Goal: Information Seeking & Learning: Learn about a topic

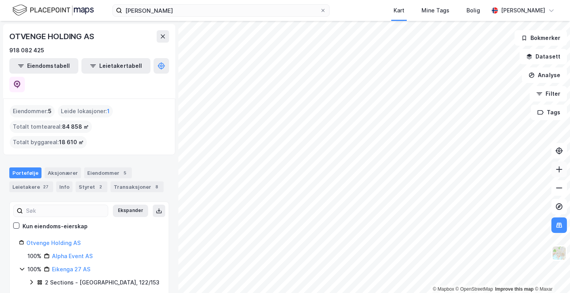
click at [561, 174] on button at bounding box center [558, 169] width 15 height 15
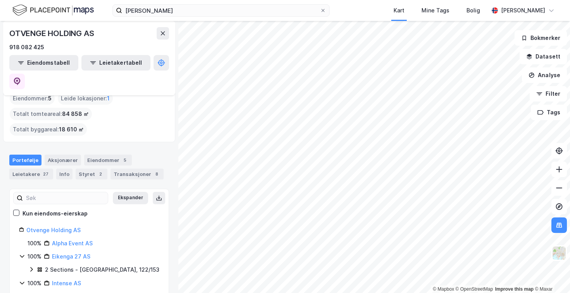
scroll to position [14, 0]
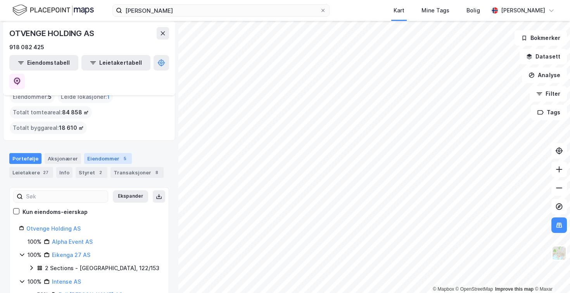
click at [97, 153] on div "Eiendommer 5" at bounding box center [108, 158] width 48 height 11
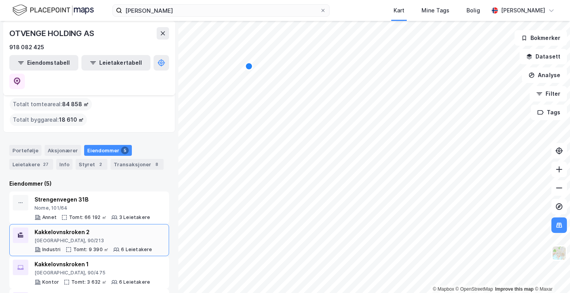
scroll to position [32, 0]
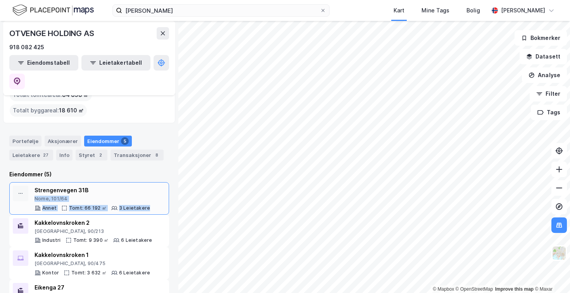
click at [157, 182] on div "Strengenvegen 31B Nome, 101/64 [PERSON_NAME]: 66 192 ㎡ 3 Leietakere" at bounding box center [89, 198] width 160 height 33
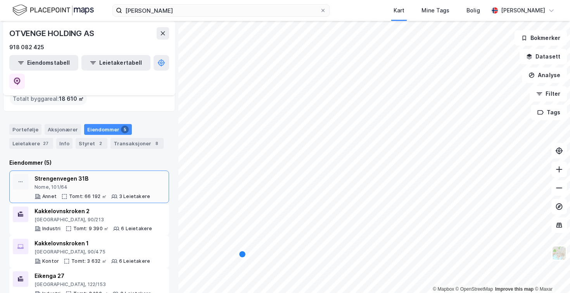
scroll to position [43, 0]
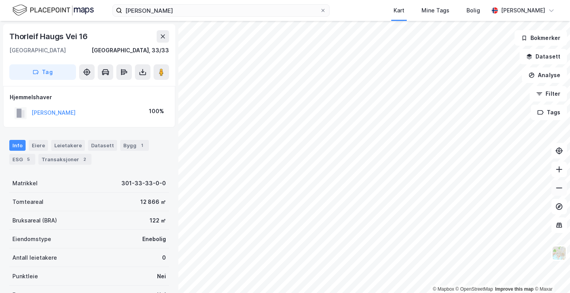
click at [554, 191] on button at bounding box center [558, 187] width 15 height 15
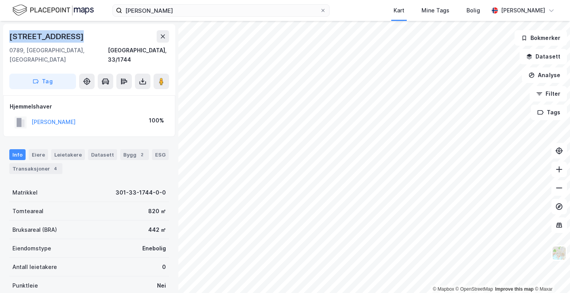
drag, startPoint x: 71, startPoint y: 37, endPoint x: 4, endPoint y: 33, distance: 67.1
click at [4, 33] on div "[STREET_ADDRESS], 33/1744 Tag" at bounding box center [89, 59] width 172 height 71
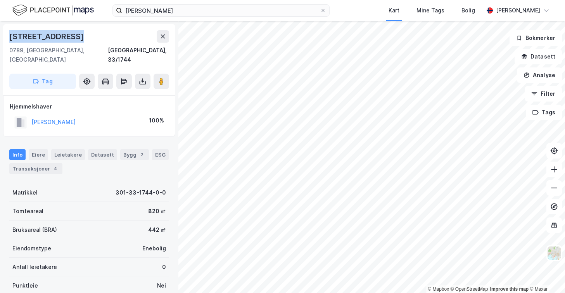
copy div "[STREET_ADDRESS]"
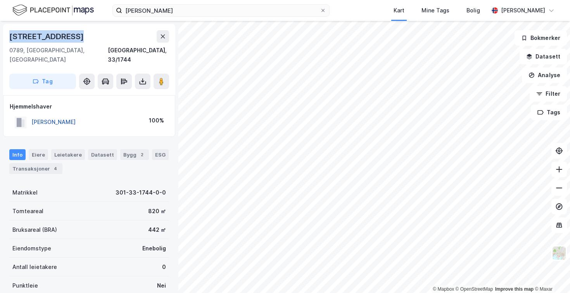
click at [0, 0] on button "[PERSON_NAME]" at bounding box center [0, 0] width 0 height 0
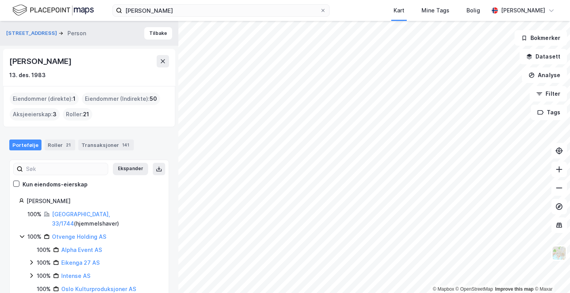
click at [141, 101] on div "Eiendommer (Indirekte) : 50" at bounding box center [121, 99] width 78 height 12
click at [139, 101] on div "Eiendommer (Indirekte) : 50" at bounding box center [121, 99] width 78 height 12
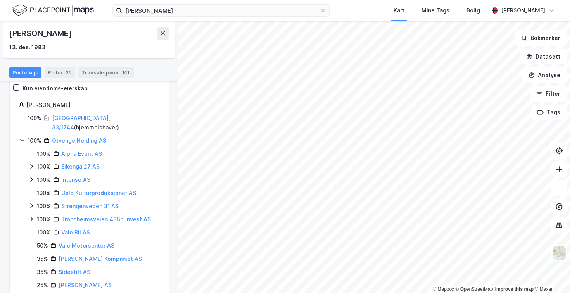
scroll to position [105, 0]
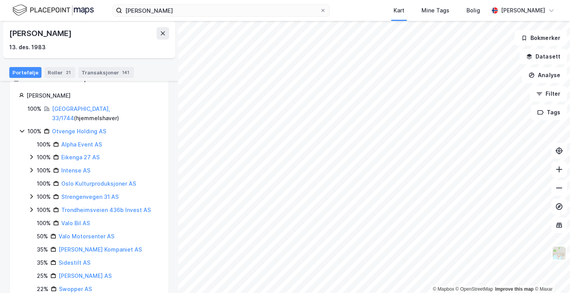
click at [32, 154] on icon at bounding box center [31, 157] width 6 height 6
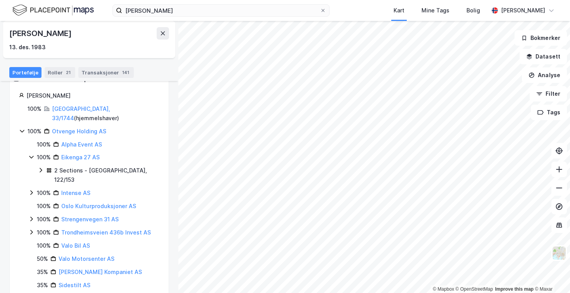
click at [40, 167] on icon at bounding box center [41, 170] width 6 height 6
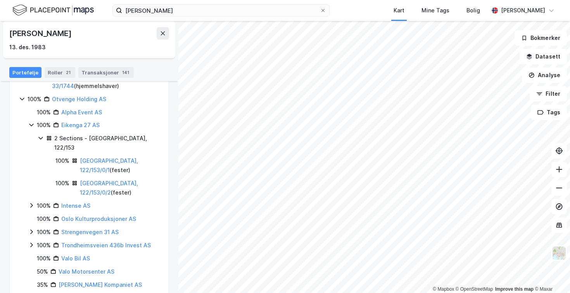
scroll to position [139, 0]
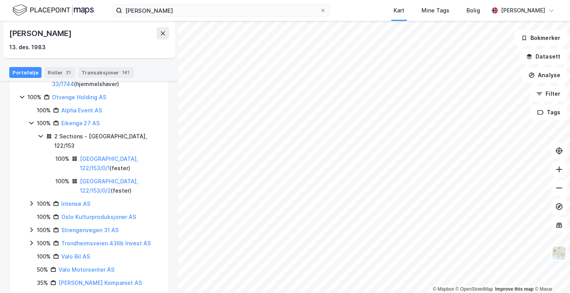
click at [29, 200] on icon at bounding box center [31, 203] width 6 height 6
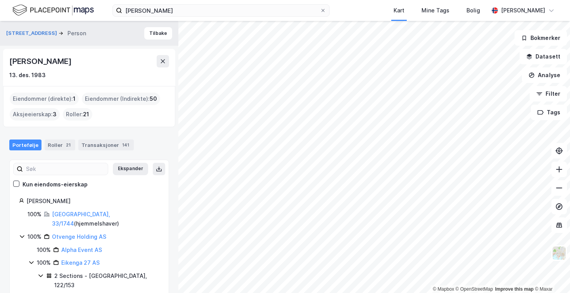
scroll to position [0, 0]
click at [165, 59] on icon at bounding box center [163, 61] width 6 height 6
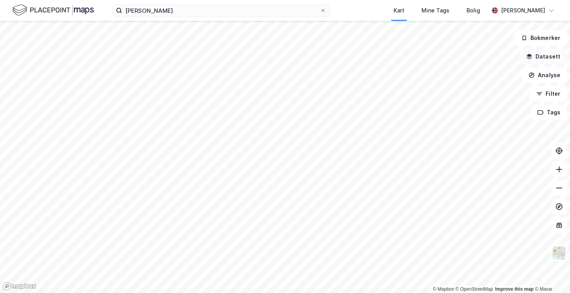
click at [561, 62] on button "Datasett" at bounding box center [542, 56] width 47 height 15
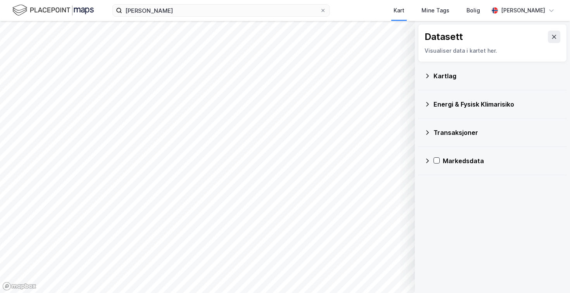
click at [432, 73] on div "Kartlag" at bounding box center [492, 76] width 136 height 19
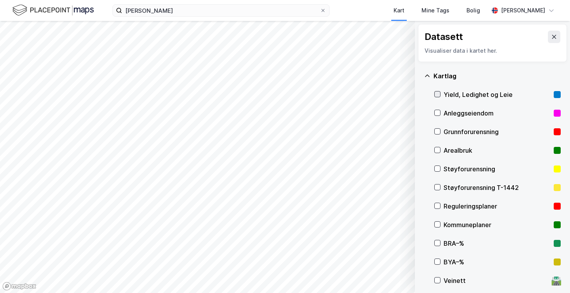
click at [440, 95] on icon at bounding box center [436, 93] width 5 height 5
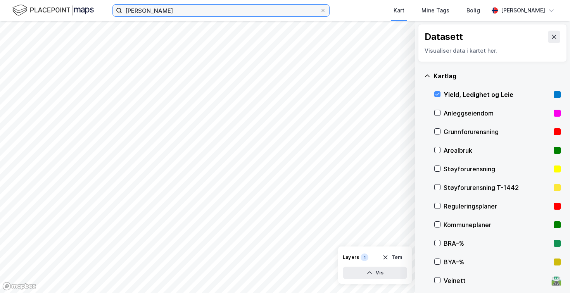
click at [231, 10] on input "[PERSON_NAME]" at bounding box center [221, 11] width 198 height 12
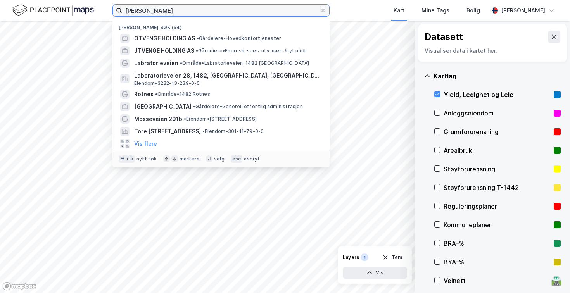
click at [231, 10] on input "[PERSON_NAME]" at bounding box center [221, 11] width 198 height 12
click at [225, 10] on input "[PERSON_NAME]" at bounding box center [221, 11] width 198 height 12
paste input "[STREET_ADDRESS]"
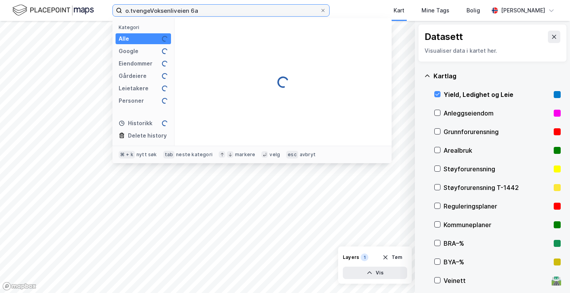
click at [225, 10] on input "o.tvengeVoksenliveien 6a" at bounding box center [221, 11] width 198 height 12
paste input
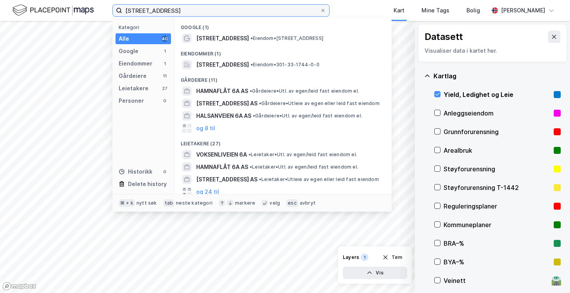
click at [241, 15] on input "[STREET_ADDRESS]" at bounding box center [221, 11] width 198 height 12
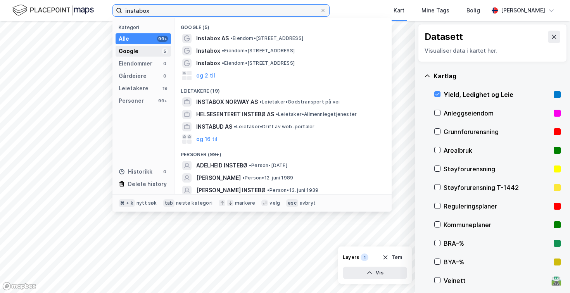
type input "Instabox"
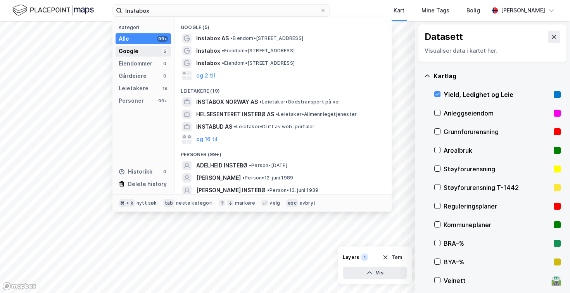
click at [141, 52] on div "Google 5" at bounding box center [142, 51] width 55 height 11
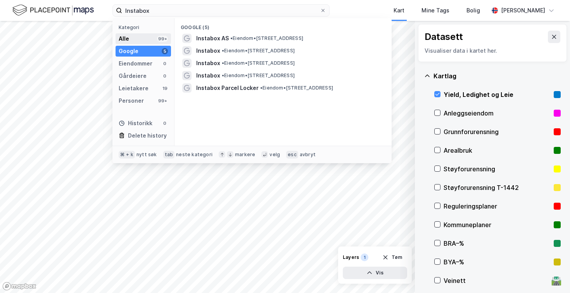
drag, startPoint x: 141, startPoint y: 52, endPoint x: 141, endPoint y: 43, distance: 9.3
click at [141, 43] on div "Alle 99+" at bounding box center [142, 38] width 55 height 11
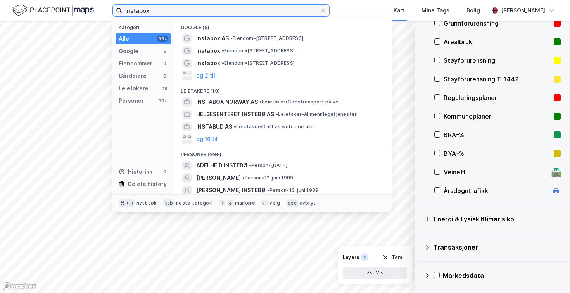
scroll to position [108, 0]
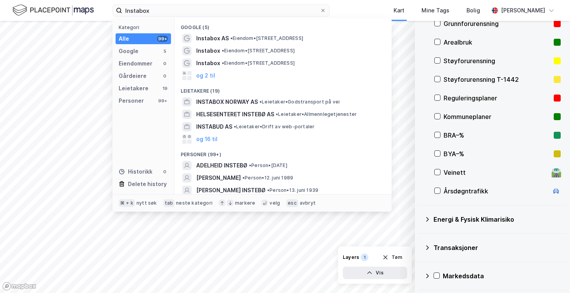
click at [429, 217] on icon at bounding box center [427, 219] width 6 height 6
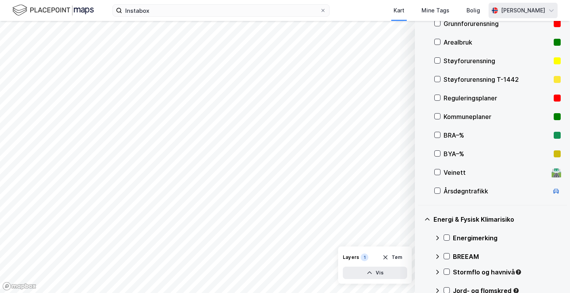
click at [555, 10] on div "[PERSON_NAME]" at bounding box center [522, 10] width 69 height 15
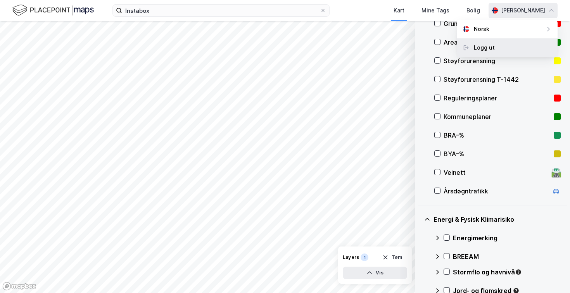
click at [495, 49] on div "Logg ut" at bounding box center [506, 47] width 101 height 19
